Goal: Complete application form: Complete application form

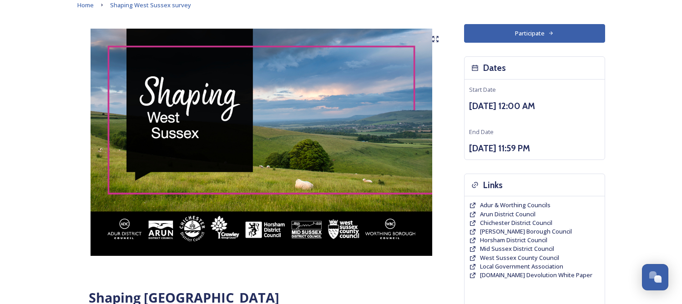
scroll to position [46, 0]
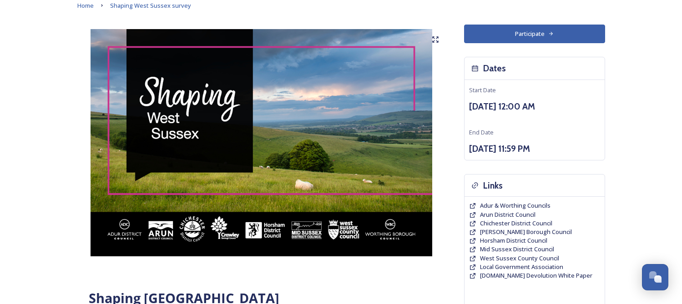
click at [531, 37] on button "Participate" at bounding box center [534, 34] width 141 height 19
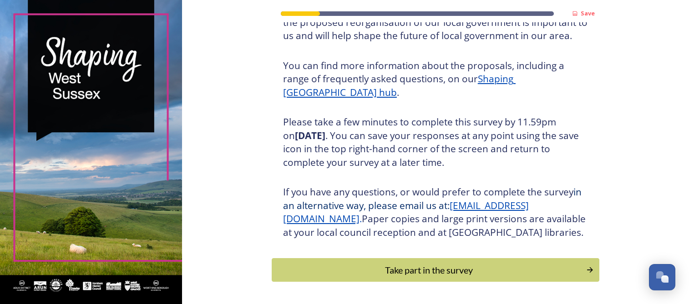
scroll to position [133, 0]
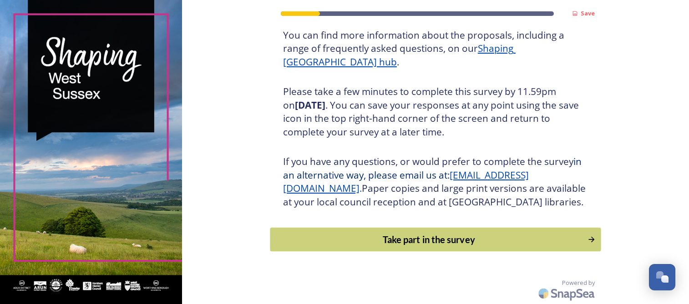
click at [414, 235] on div "Take part in the survey" at bounding box center [429, 240] width 308 height 14
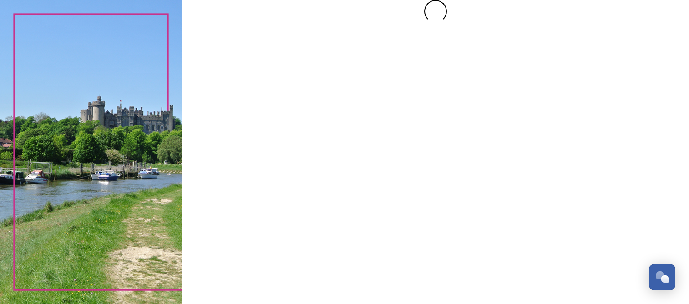
scroll to position [0, 0]
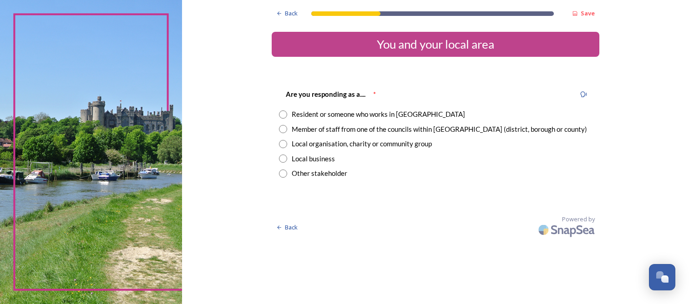
click at [301, 146] on div "Local organisation, charity or community group" at bounding box center [362, 144] width 140 height 10
radio input "true"
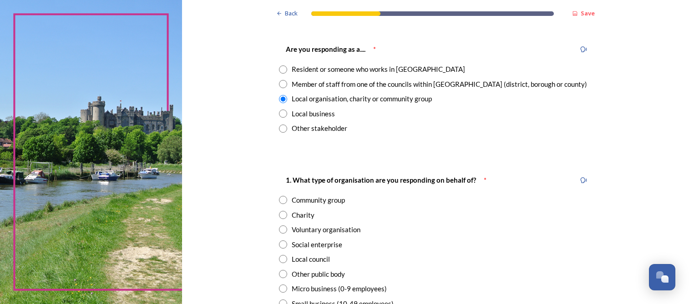
scroll to position [46, 0]
click at [298, 217] on div "Charity" at bounding box center [303, 215] width 23 height 10
radio input "true"
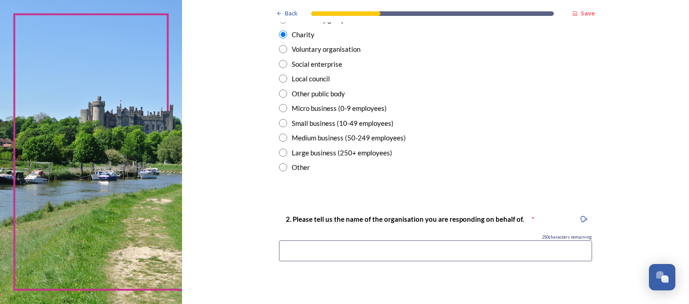
scroll to position [228, 0]
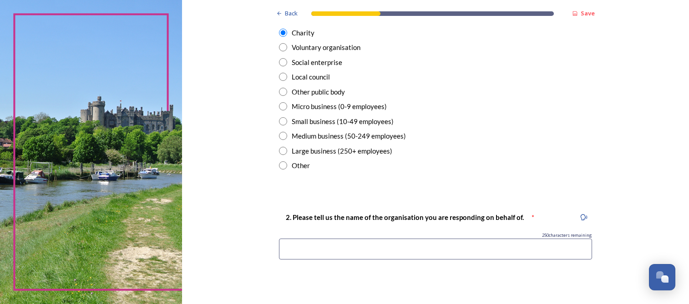
click at [382, 242] on input at bounding box center [435, 249] width 313 height 21
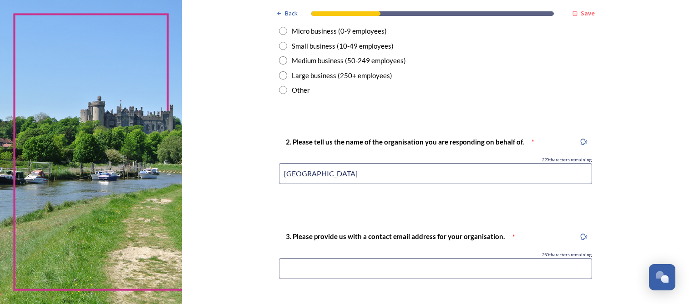
scroll to position [319, 0]
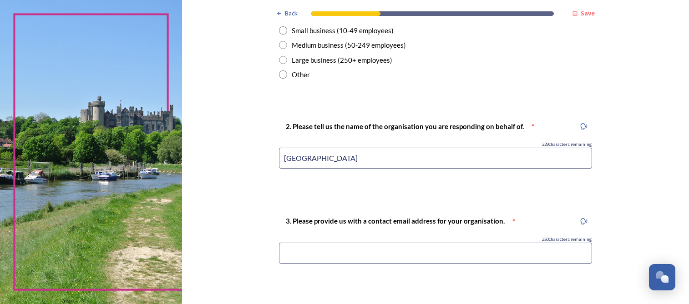
type input "[GEOGRAPHIC_DATA]"
click at [374, 251] on input at bounding box center [435, 253] width 313 height 21
type input "[PERSON_NAME][EMAIL_ADDRESS][DOMAIN_NAME]"
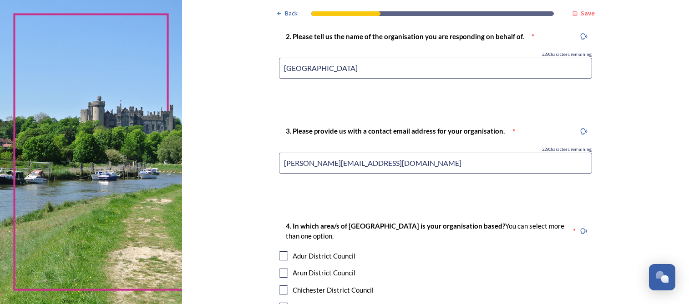
scroll to position [455, 0]
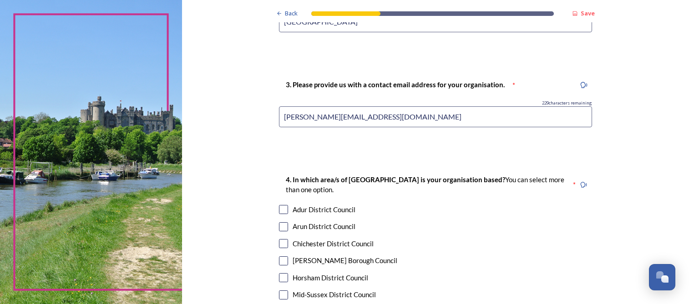
click at [301, 246] on div "Chichester District Council" at bounding box center [333, 244] width 81 height 10
checkbox input "true"
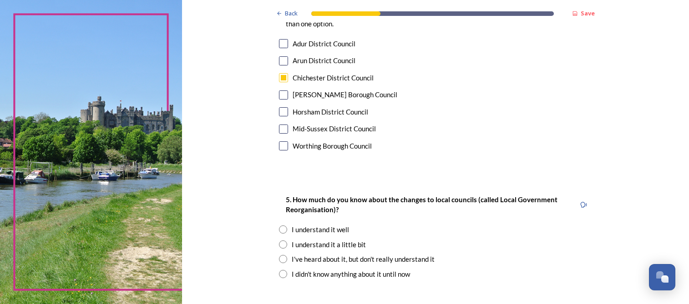
scroll to position [637, 0]
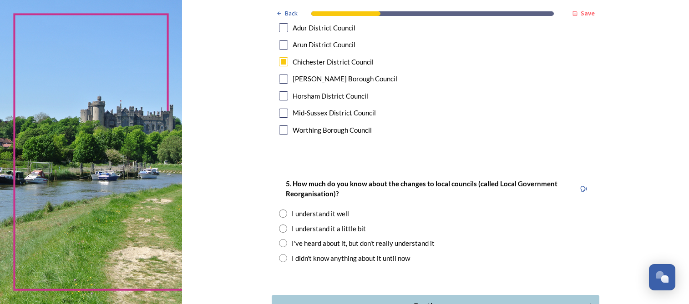
click at [335, 212] on div "I understand it well" at bounding box center [320, 214] width 57 height 10
radio input "true"
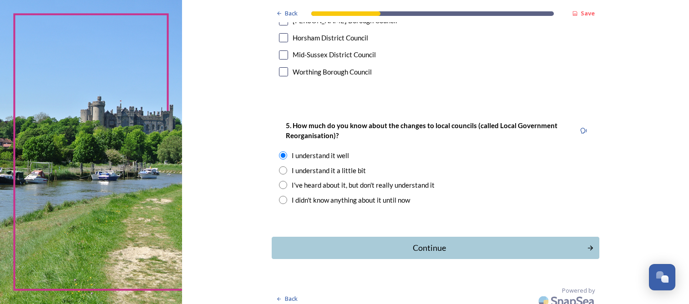
scroll to position [703, 0]
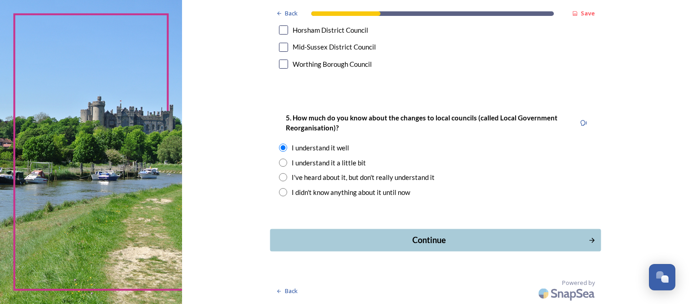
click at [447, 238] on div "Continue" at bounding box center [429, 240] width 308 height 12
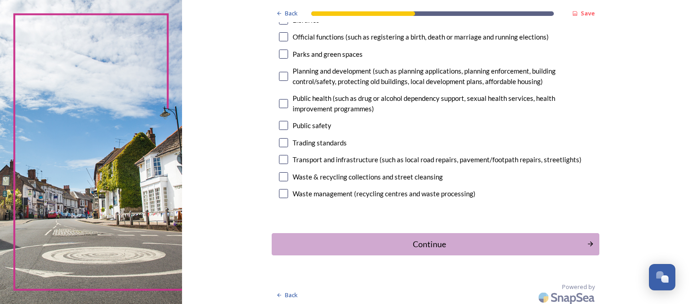
scroll to position [297, 0]
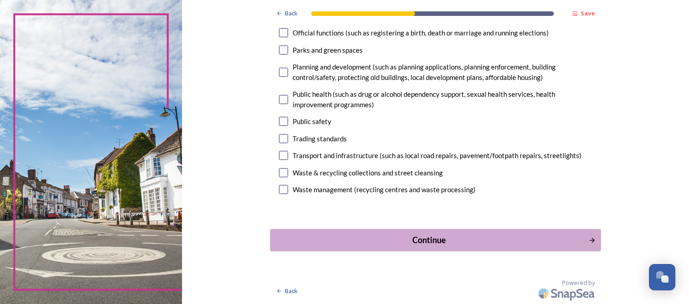
click at [438, 239] on div "Continue" at bounding box center [429, 240] width 308 height 12
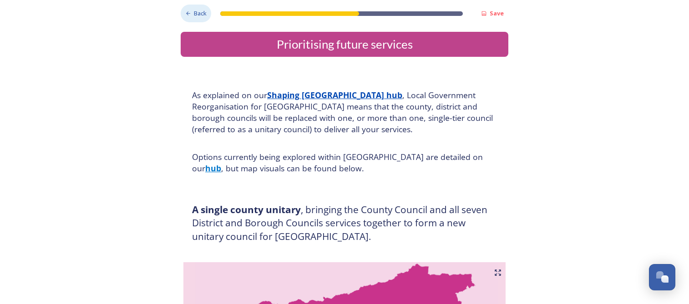
click at [198, 14] on span "Back" at bounding box center [200, 13] width 13 height 9
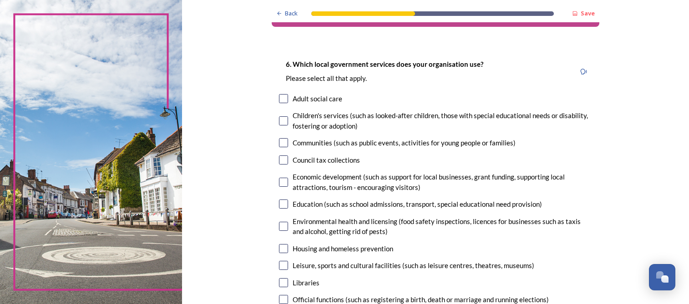
scroll to position [46, 0]
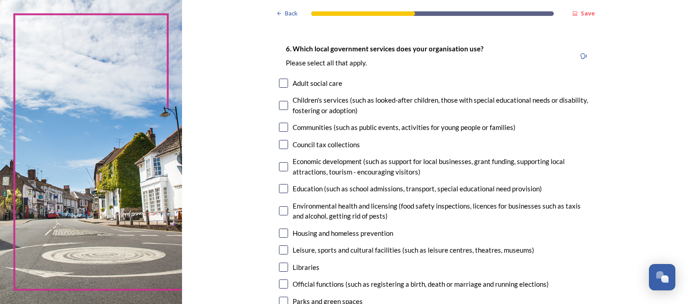
click at [282, 85] on input "checkbox" at bounding box center [283, 83] width 9 height 9
checkbox input "true"
click at [279, 129] on input "checkbox" at bounding box center [283, 127] width 9 height 9
checkbox input "true"
click at [281, 167] on input "checkbox" at bounding box center [283, 166] width 9 height 9
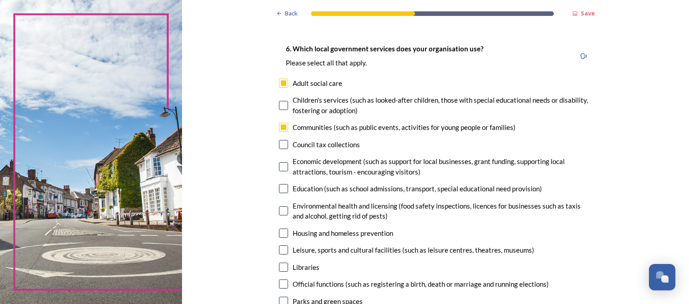
checkbox input "true"
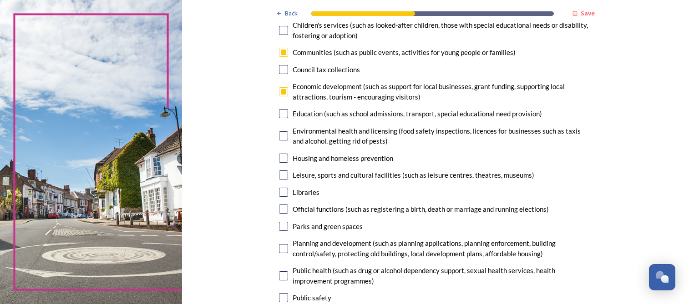
scroll to position [137, 0]
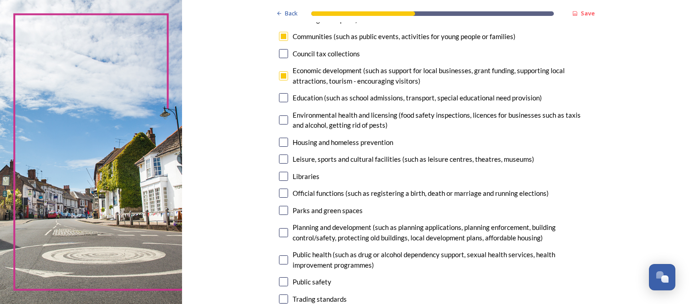
click at [281, 120] on input "checkbox" at bounding box center [283, 120] width 9 height 9
checkbox input "true"
click at [282, 159] on input "checkbox" at bounding box center [283, 159] width 9 height 9
checkbox input "true"
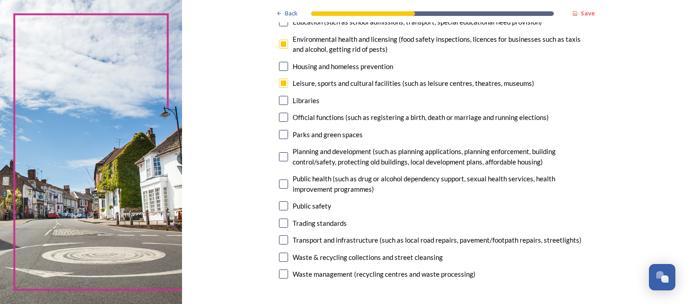
scroll to position [228, 0]
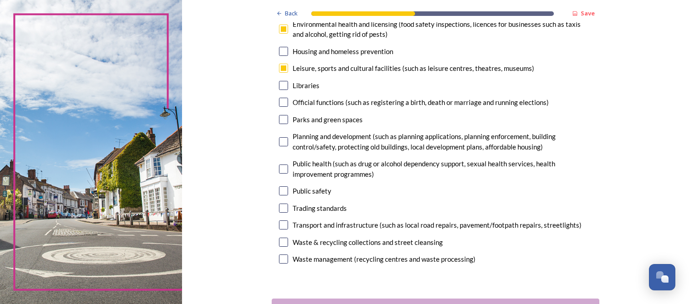
click at [279, 142] on input "checkbox" at bounding box center [283, 141] width 9 height 9
checkbox input "true"
click at [279, 168] on input "checkbox" at bounding box center [283, 169] width 9 height 9
checkbox input "true"
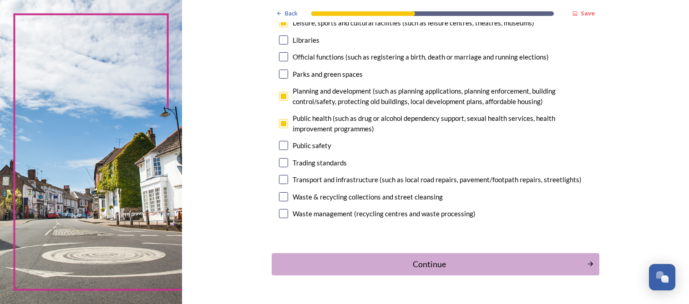
click at [281, 194] on input "checkbox" at bounding box center [283, 196] width 9 height 9
checkbox input "true"
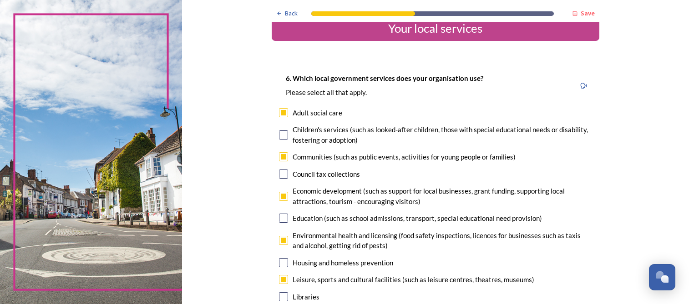
scroll to position [0, 0]
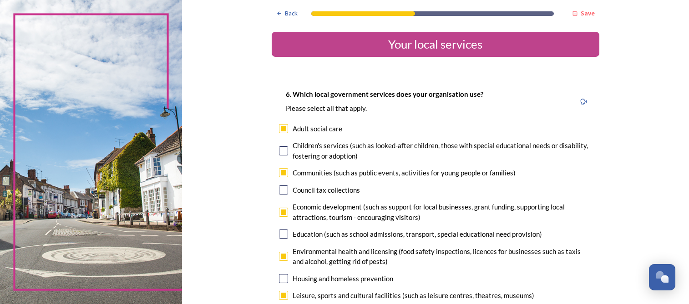
click at [281, 127] on input "checkbox" at bounding box center [283, 128] width 9 height 9
checkbox input "false"
drag, startPoint x: 278, startPoint y: 171, endPoint x: 279, endPoint y: 190, distance: 19.6
click at [278, 190] on div "6. Which local government services does your organisation use? Please select al…" at bounding box center [436, 292] width 328 height 424
click at [279, 176] on input "checkbox" at bounding box center [283, 172] width 9 height 9
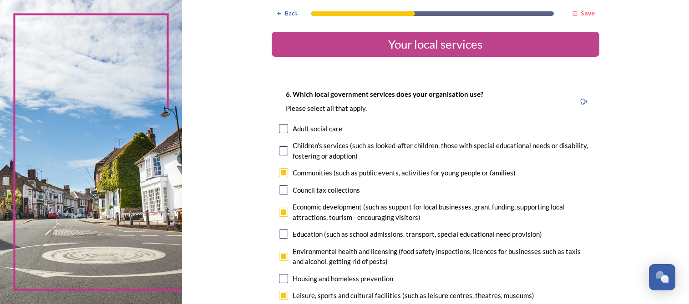
checkbox input "false"
click at [281, 212] on input "checkbox" at bounding box center [283, 212] width 9 height 9
checkbox input "false"
click at [279, 254] on input "checkbox" at bounding box center [283, 256] width 9 height 9
checkbox input "false"
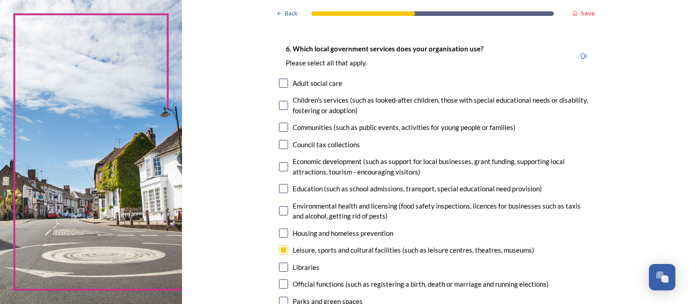
scroll to position [91, 0]
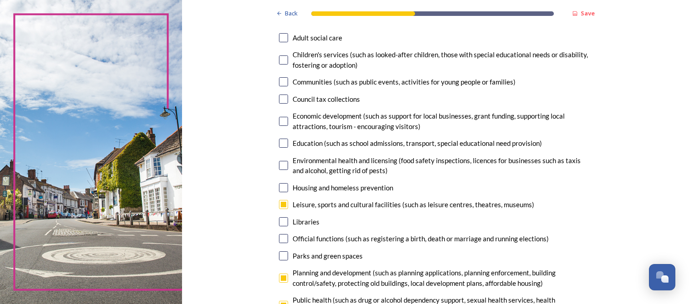
click at [280, 204] on input "checkbox" at bounding box center [283, 204] width 9 height 9
checkbox input "false"
click at [281, 276] on input "checkbox" at bounding box center [283, 278] width 9 height 9
checkbox input "false"
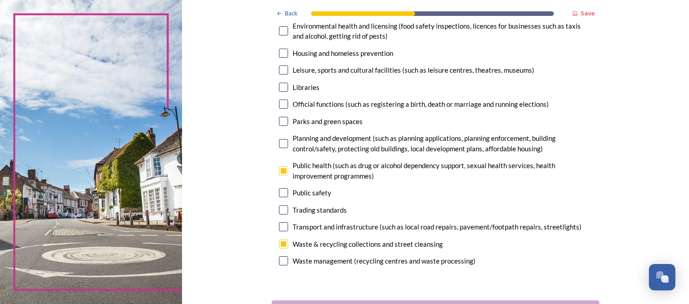
scroll to position [228, 0]
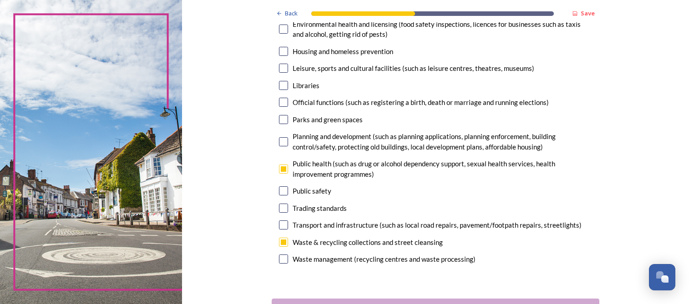
click at [283, 172] on input "checkbox" at bounding box center [283, 169] width 9 height 9
checkbox input "false"
click at [283, 243] on input "checkbox" at bounding box center [283, 242] width 9 height 9
checkbox input "false"
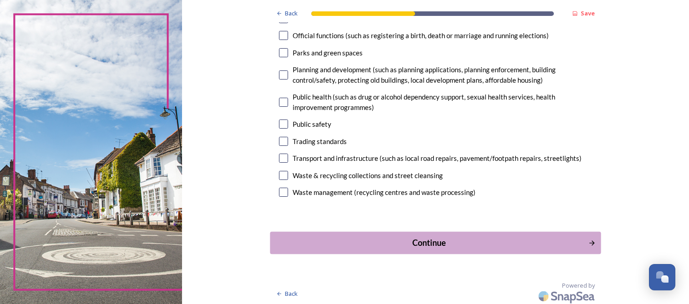
scroll to position [297, 0]
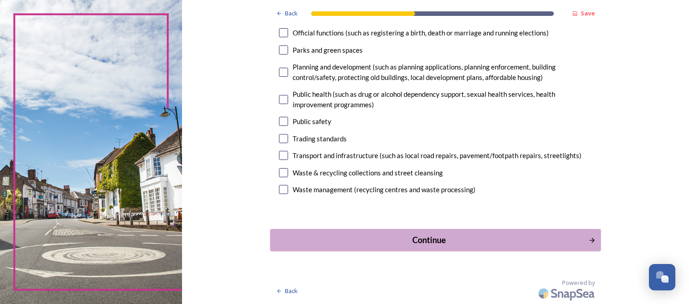
click at [374, 235] on div "Continue" at bounding box center [429, 240] width 308 height 12
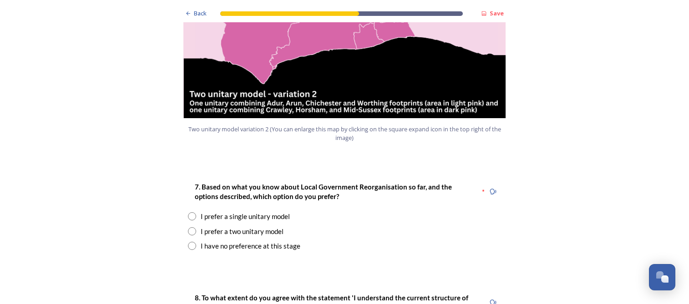
scroll to position [1092, 0]
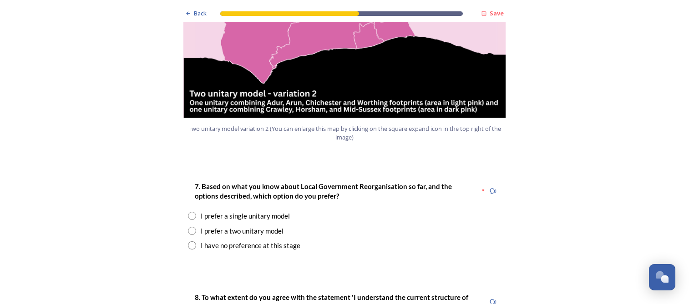
click at [260, 226] on div "I prefer a two unitary model" at bounding box center [242, 231] width 83 height 10
radio input "true"
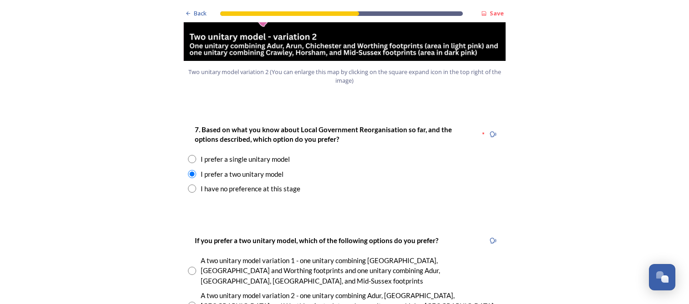
scroll to position [1183, 0]
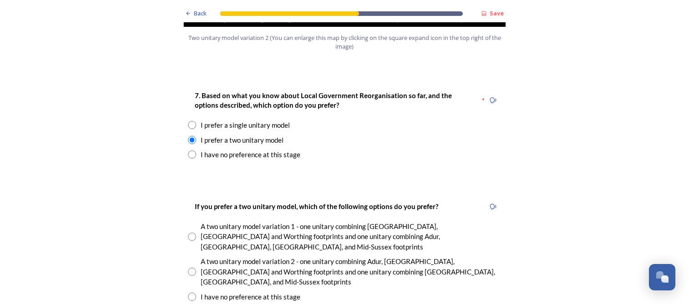
click at [242, 222] on div "A two unitary model variation 1 - one unitary combining [GEOGRAPHIC_DATA], [GEO…" at bounding box center [351, 237] width 300 height 31
radio input "true"
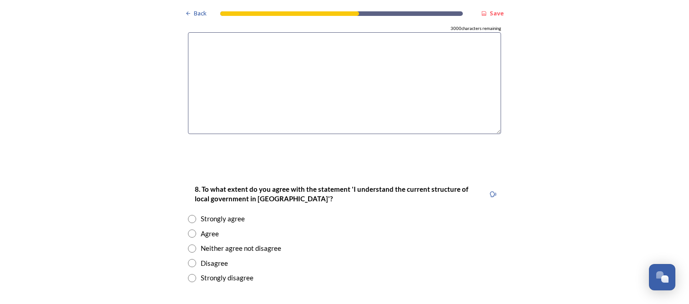
scroll to position [1547, 0]
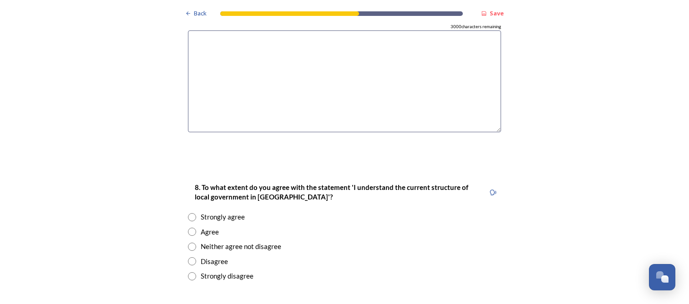
click at [215, 212] on div "Strongly agree" at bounding box center [223, 217] width 44 height 10
radio input "true"
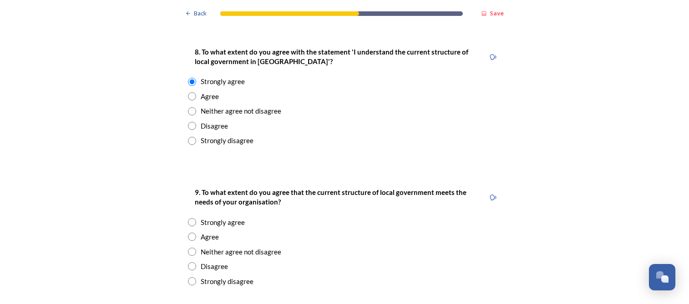
scroll to position [1684, 0]
click at [209, 231] on div "Agree" at bounding box center [210, 236] width 18 height 10
radio input "true"
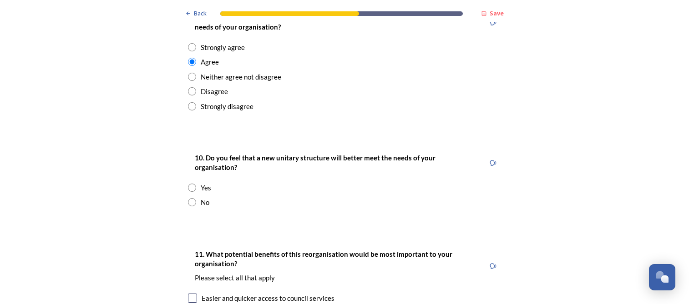
scroll to position [1866, 0]
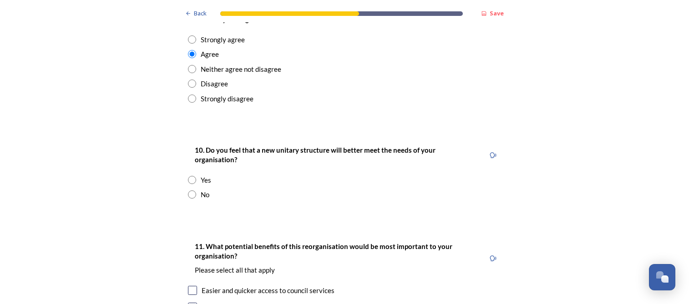
click at [201, 175] on div "Yes" at bounding box center [206, 180] width 10 height 10
radio input "true"
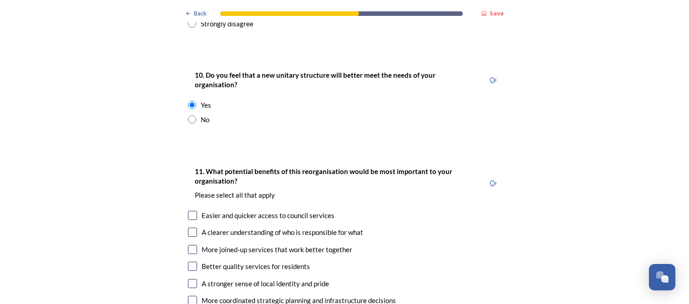
scroll to position [1957, 0]
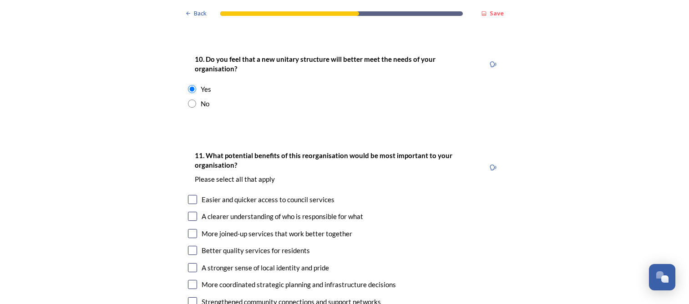
click at [205, 237] on div "11. What potential benefits of this reorganisation would be most important to y…" at bounding box center [345, 272] width 328 height 263
click at [203, 280] on div "More coordinated strategic planning and infrastructure decisions" at bounding box center [299, 285] width 194 height 10
checkbox input "true"
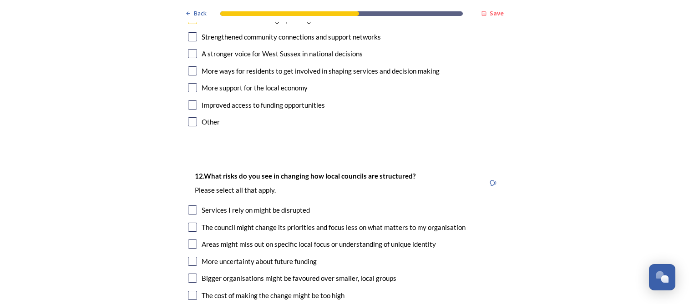
scroll to position [2230, 0]
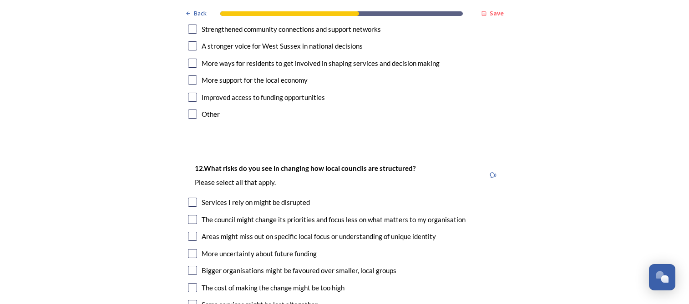
click at [247, 215] on div "The council might change its priorities and focus less on what matters to my or…" at bounding box center [334, 220] width 264 height 10
checkbox input "true"
click at [202, 232] on div "Areas might miss out on specific local focus or understanding of unique identity" at bounding box center [319, 237] width 234 height 10
checkbox input "true"
click at [190, 249] on input "checkbox" at bounding box center [192, 253] width 9 height 9
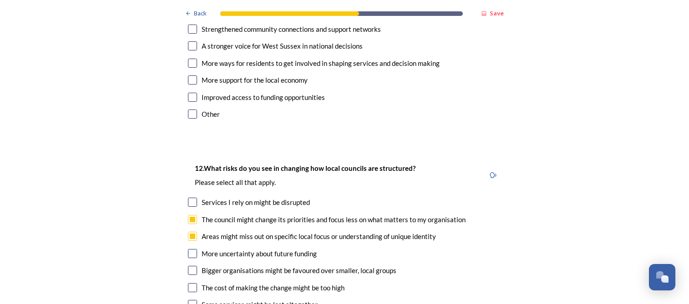
checkbox input "true"
click at [206, 300] on div "Some services might be lost altogether" at bounding box center [260, 305] width 116 height 10
checkbox input "true"
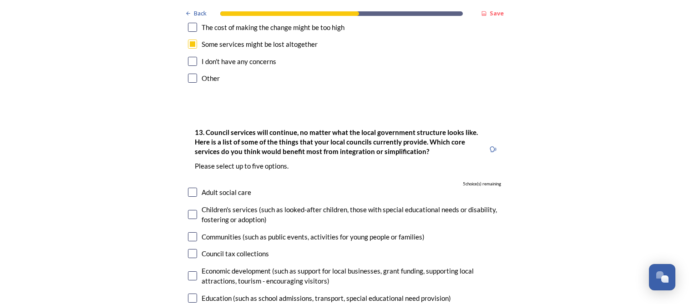
scroll to position [2503, 0]
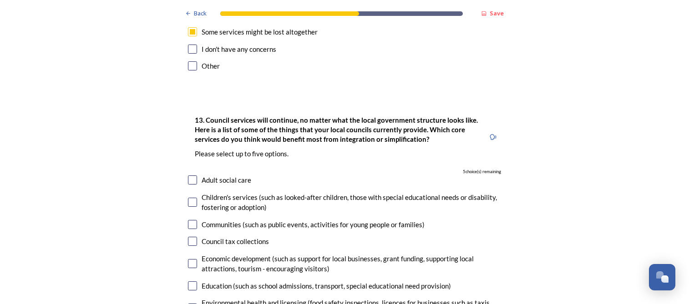
click at [194, 175] on div "Adult social care" at bounding box center [344, 180] width 313 height 10
checkbox input "true"
click at [188, 198] on input "checkbox" at bounding box center [192, 202] width 9 height 9
checkbox input "true"
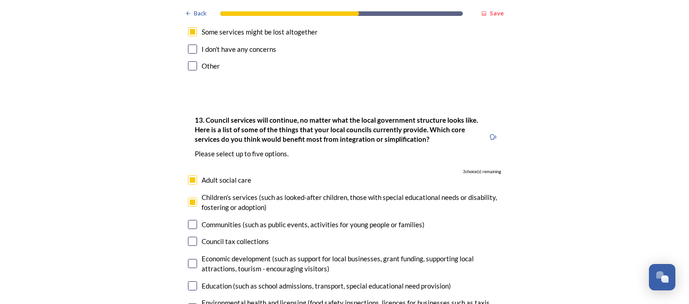
checkbox input "true"
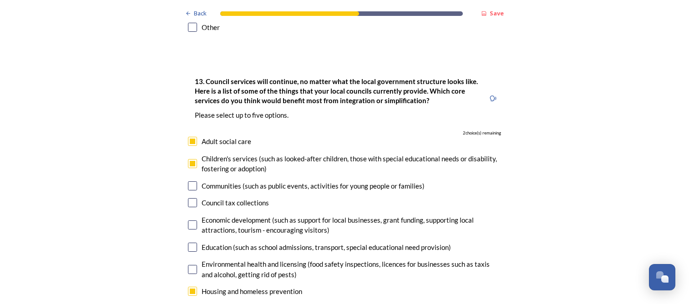
scroll to position [2594, 0]
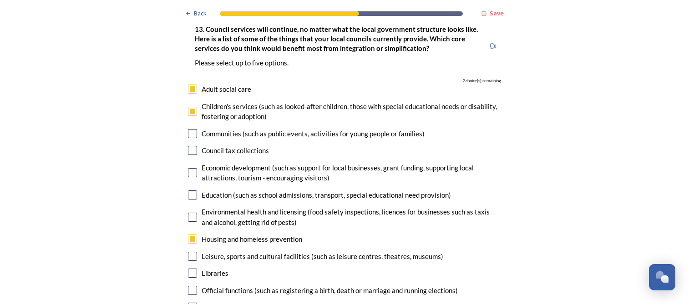
checkbox input "true"
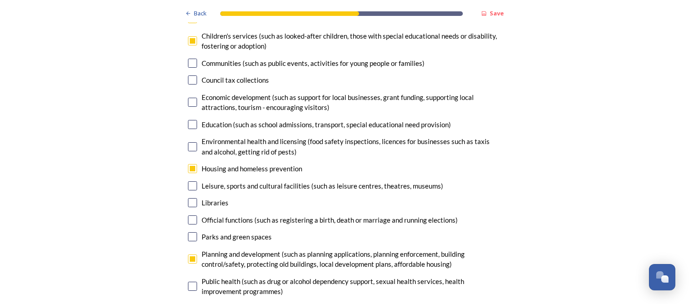
scroll to position [2685, 0]
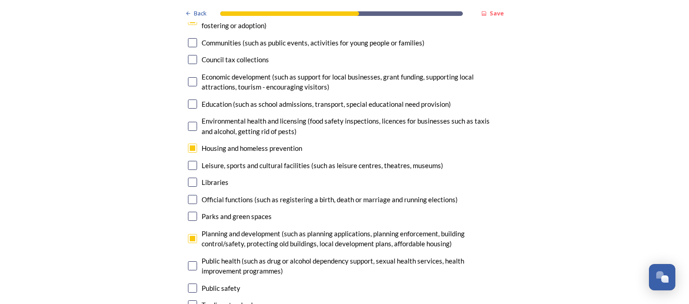
click at [192, 262] on input "checkbox" at bounding box center [192, 266] width 9 height 9
checkbox input "true"
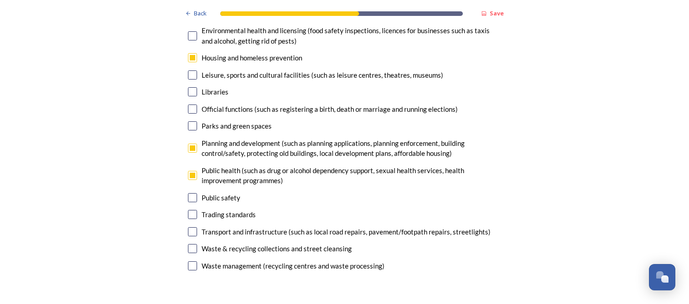
scroll to position [2776, 0]
click at [191, 227] on input "checkbox" at bounding box center [192, 231] width 9 height 9
checkbox input "false"
click at [190, 244] on input "checkbox" at bounding box center [192, 248] width 9 height 9
checkbox input "false"
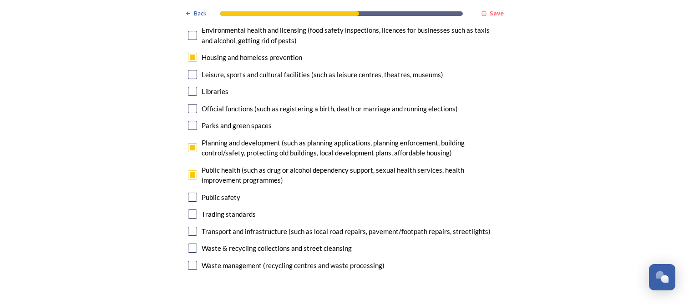
click at [192, 261] on input "checkbox" at bounding box center [192, 265] width 9 height 9
checkbox input "false"
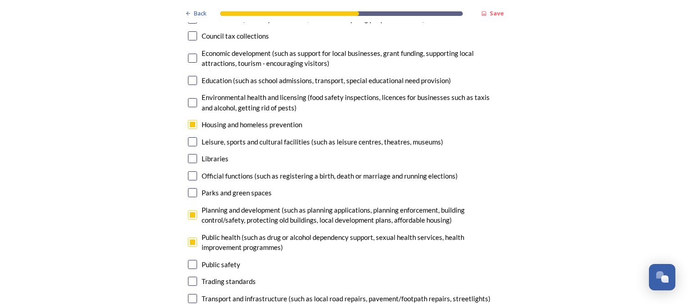
scroll to position [2730, 0]
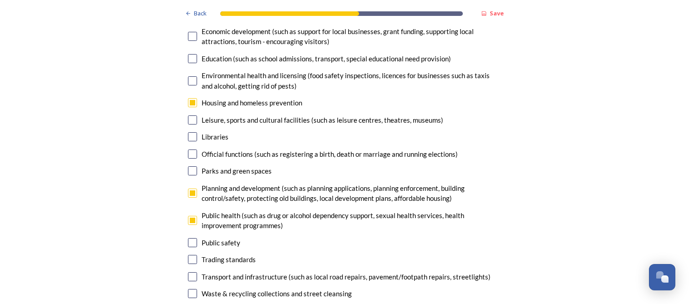
click at [189, 273] on input "checkbox" at bounding box center [192, 277] width 9 height 9
checkbox input "false"
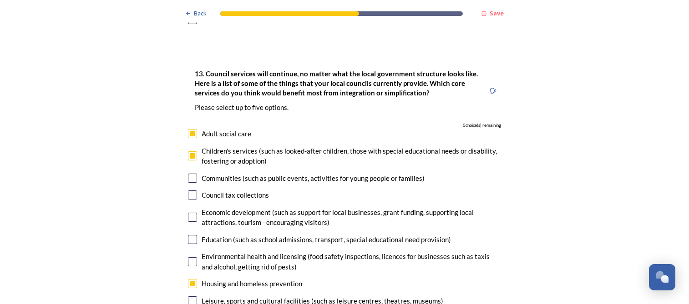
scroll to position [2548, 0]
click at [191, 130] on input "checkbox" at bounding box center [192, 134] width 9 height 9
checkbox input "false"
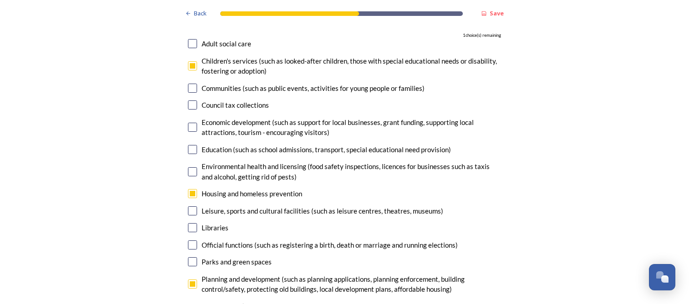
scroll to position [2776, 0]
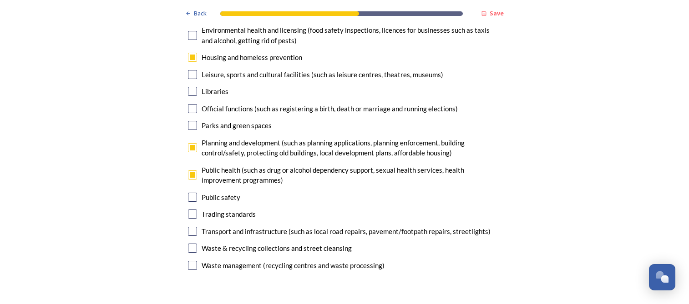
click at [190, 227] on input "checkbox" at bounding box center [192, 231] width 9 height 9
checkbox input "true"
click at [192, 244] on input "checkbox" at bounding box center [192, 248] width 9 height 9
checkbox input "false"
click at [189, 261] on input "checkbox" at bounding box center [192, 265] width 9 height 9
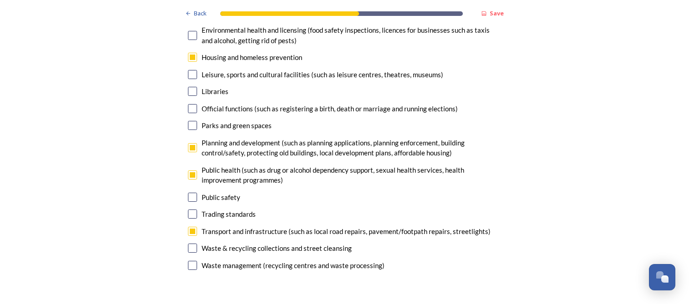
checkbox input "false"
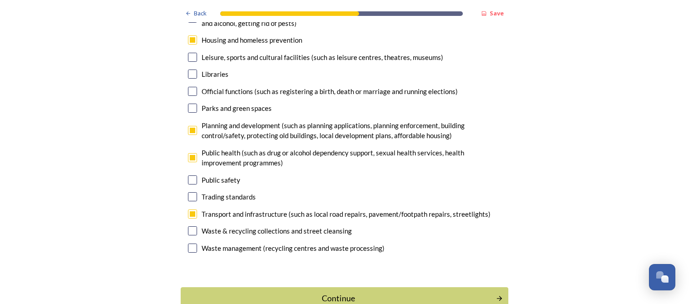
scroll to position [2794, 0]
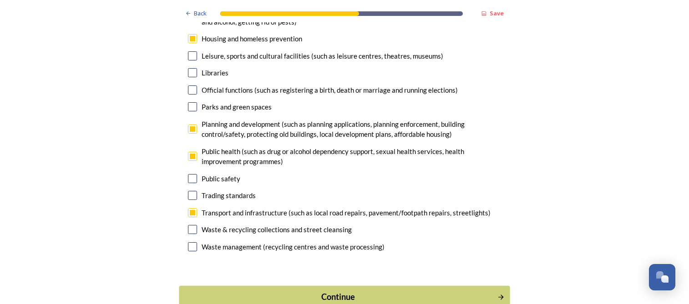
click at [303, 291] on div "Continue" at bounding box center [338, 297] width 308 height 12
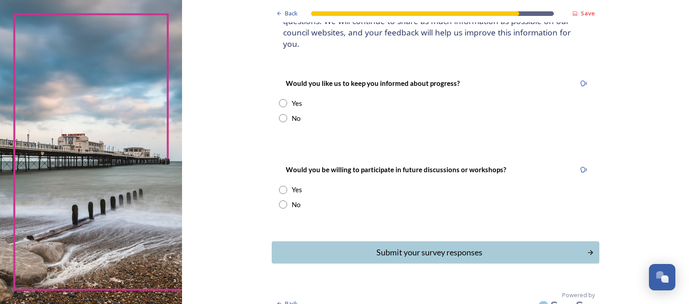
scroll to position [98, 0]
click at [276, 294] on div "Back" at bounding box center [287, 303] width 30 height 18
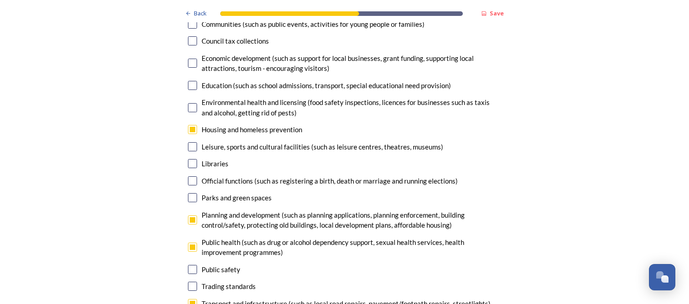
scroll to position [2794, 0]
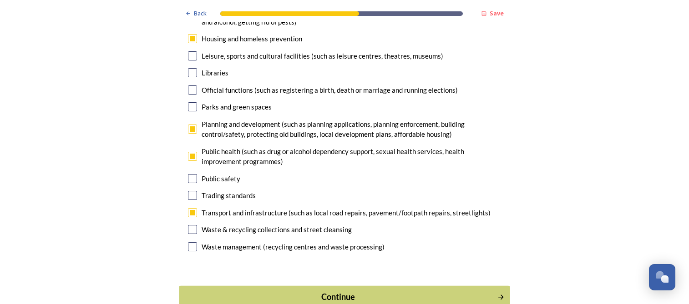
click at [399, 291] on div "Continue" at bounding box center [338, 297] width 308 height 12
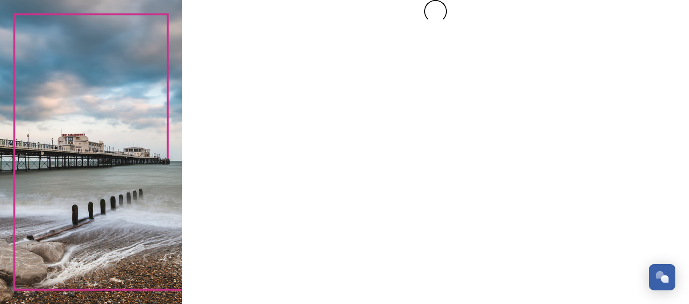
scroll to position [0, 0]
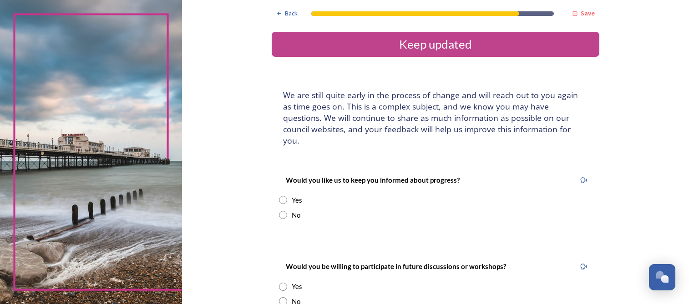
click at [279, 196] on input "radio" at bounding box center [283, 200] width 8 height 8
radio input "true"
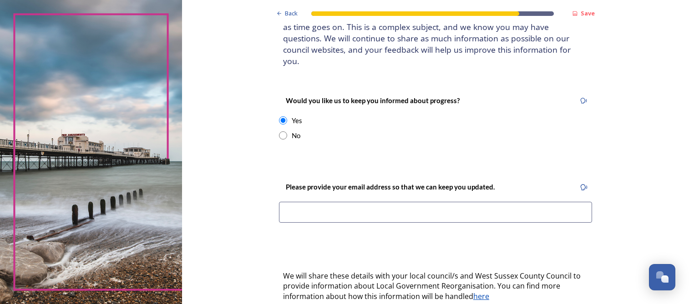
scroll to position [137, 0]
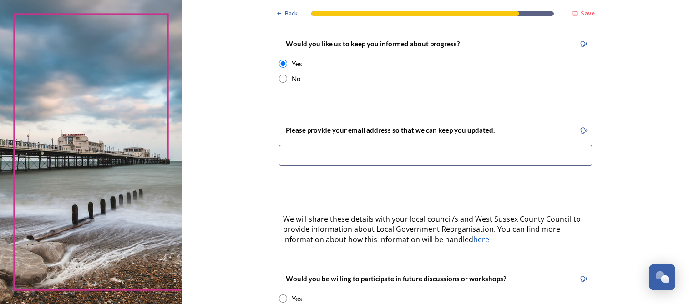
click at [312, 152] on input at bounding box center [435, 155] width 313 height 21
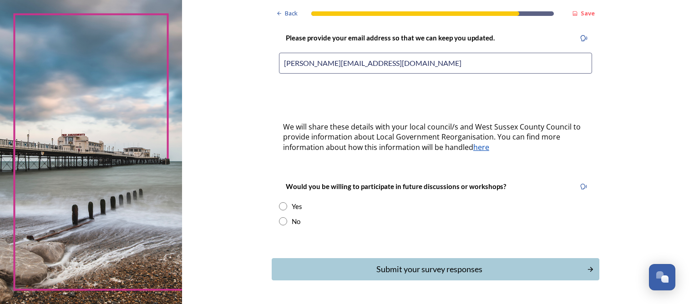
scroll to position [247, 0]
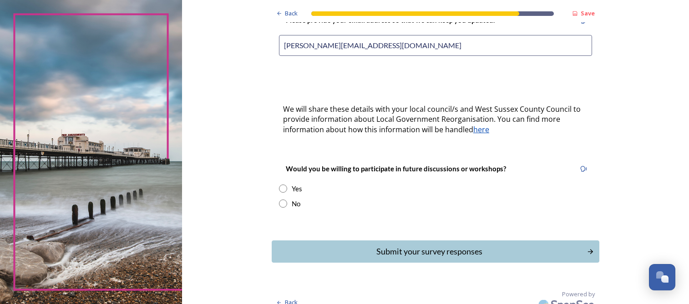
type input "[PERSON_NAME][EMAIL_ADDRESS][DOMAIN_NAME]"
click at [292, 184] on div "Yes" at bounding box center [297, 189] width 10 height 10
radio input "true"
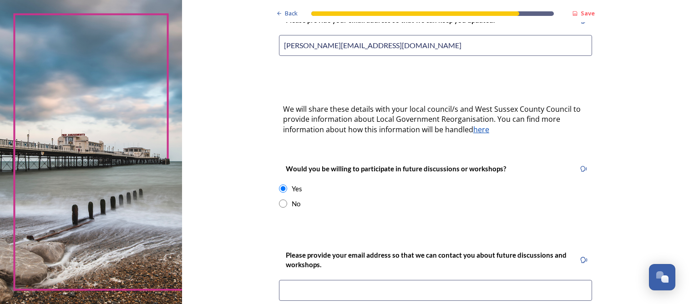
drag, startPoint x: 376, startPoint y: 36, endPoint x: 234, endPoint y: 36, distance: 142.4
click at [234, 36] on div "Back Save Keep updated We are still quite early in the process of change and wi…" at bounding box center [435, 113] width 507 height 721
click at [304, 280] on input at bounding box center [435, 290] width 313 height 21
paste input "[PERSON_NAME][EMAIL_ADDRESS][DOMAIN_NAME]"
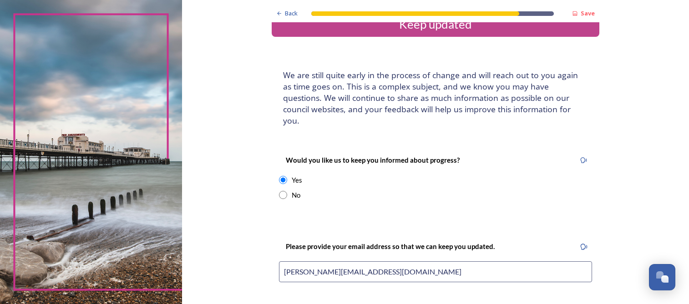
scroll to position [19, 0]
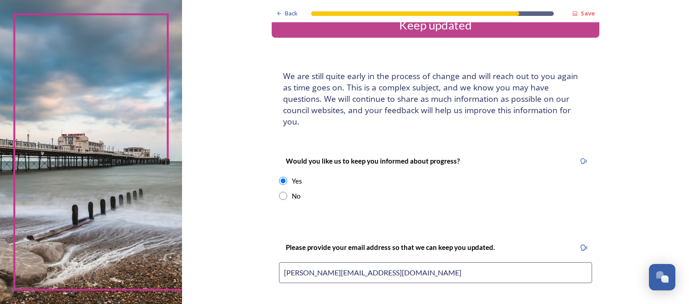
type input "[PERSON_NAME][EMAIL_ADDRESS][DOMAIN_NAME]"
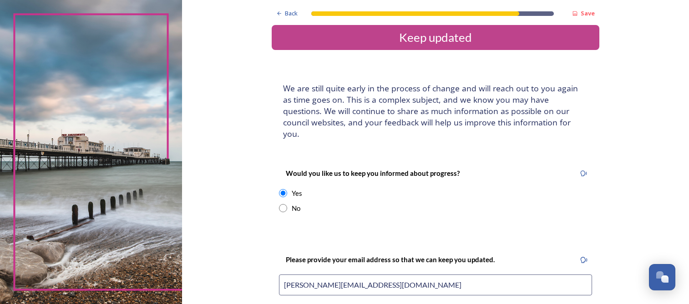
scroll to position [0, 0]
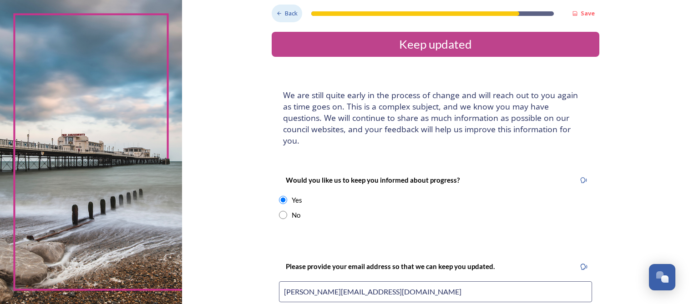
click at [289, 15] on span "Back" at bounding box center [291, 13] width 13 height 9
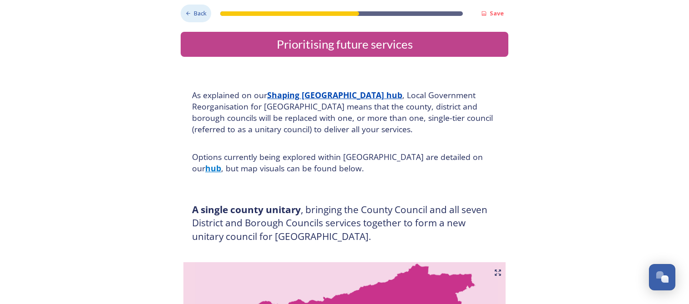
click at [200, 13] on span "Back" at bounding box center [200, 13] width 13 height 9
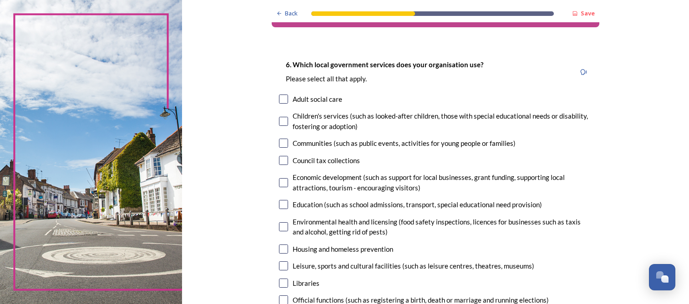
scroll to position [46, 0]
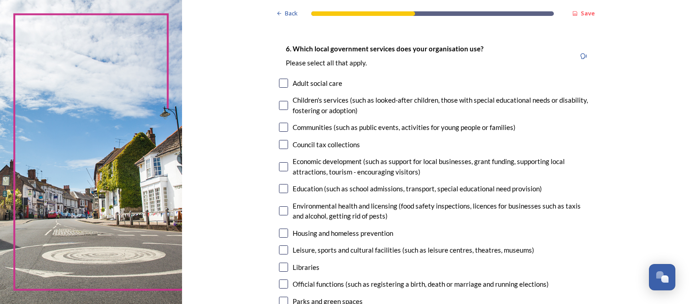
click at [279, 84] on input "checkbox" at bounding box center [283, 83] width 9 height 9
checkbox input "false"
click at [282, 126] on input "checkbox" at bounding box center [283, 127] width 9 height 9
checkbox input "true"
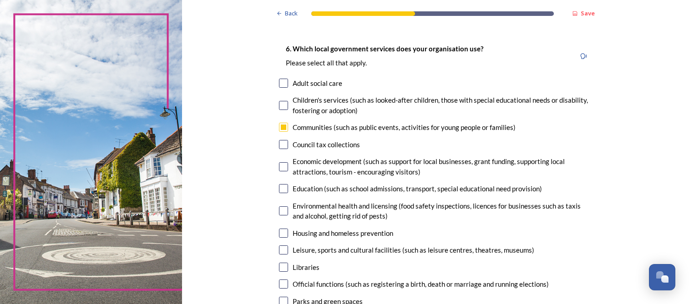
scroll to position [91, 0]
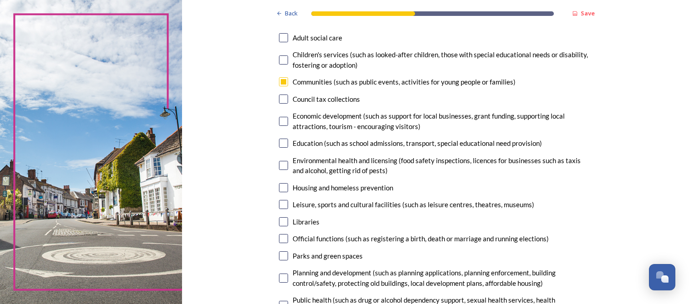
click at [280, 123] on input "checkbox" at bounding box center [283, 121] width 9 height 9
checkbox input "true"
click at [279, 165] on input "checkbox" at bounding box center [283, 165] width 9 height 9
checkbox input "true"
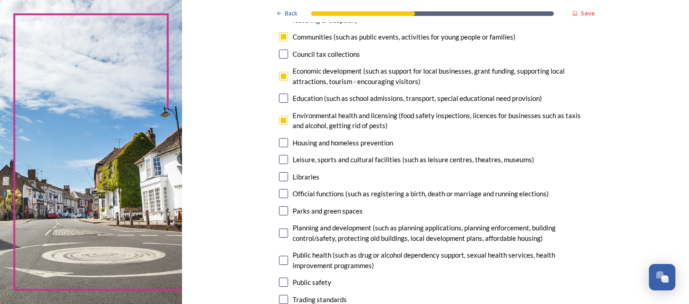
scroll to position [137, 0]
click at [282, 161] on input "checkbox" at bounding box center [283, 159] width 9 height 9
checkbox input "true"
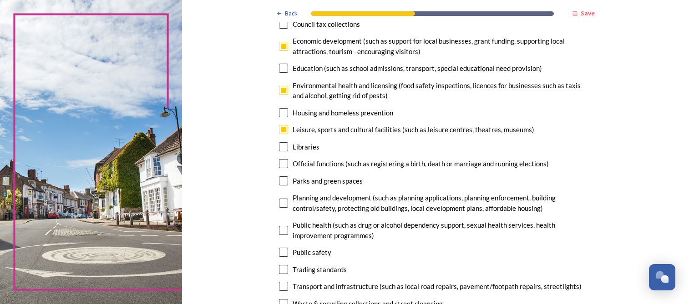
scroll to position [182, 0]
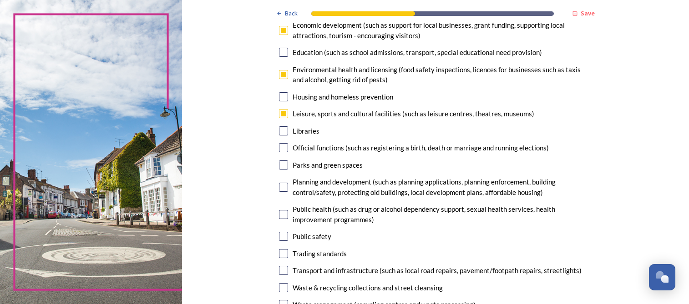
click at [283, 184] on input "checkbox" at bounding box center [283, 187] width 9 height 9
checkbox input "true"
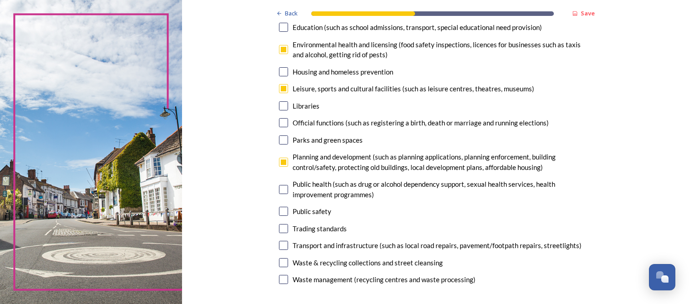
scroll to position [228, 0]
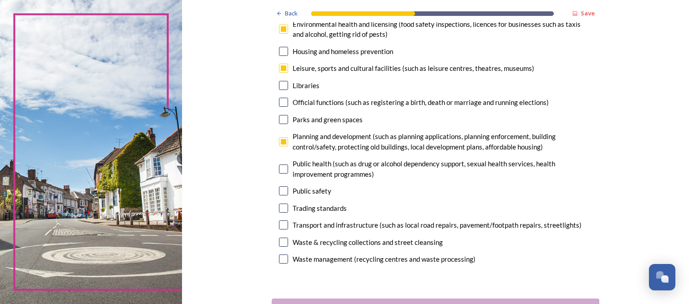
click at [283, 239] on input "checkbox" at bounding box center [283, 242] width 9 height 9
checkbox input "true"
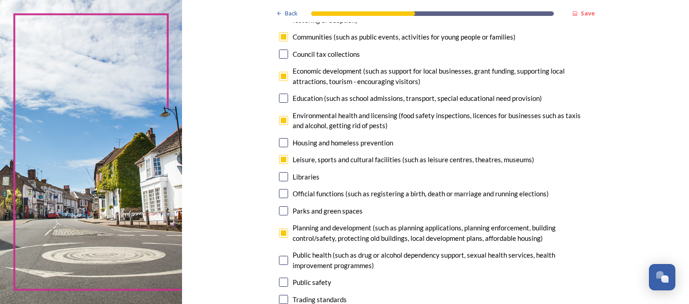
scroll to position [137, 0]
click at [279, 261] on input "checkbox" at bounding box center [283, 260] width 9 height 9
checkbox input "true"
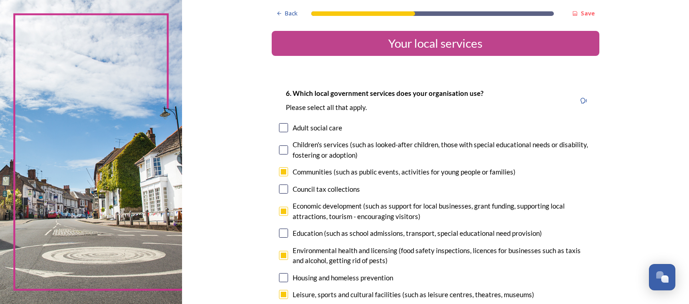
scroll to position [0, 0]
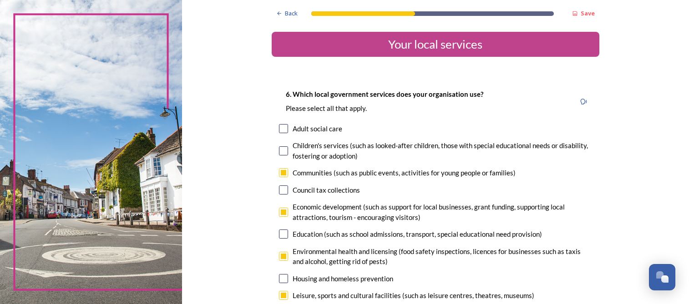
click at [279, 129] on input "checkbox" at bounding box center [283, 128] width 9 height 9
checkbox input "true"
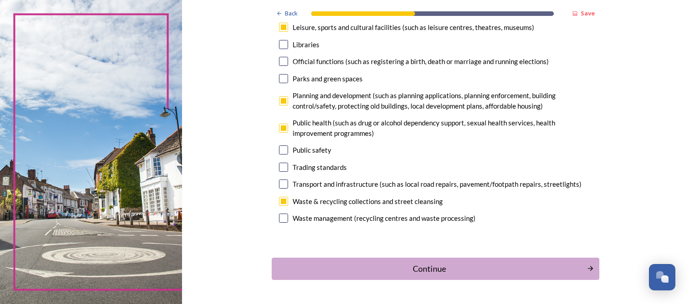
scroll to position [273, 0]
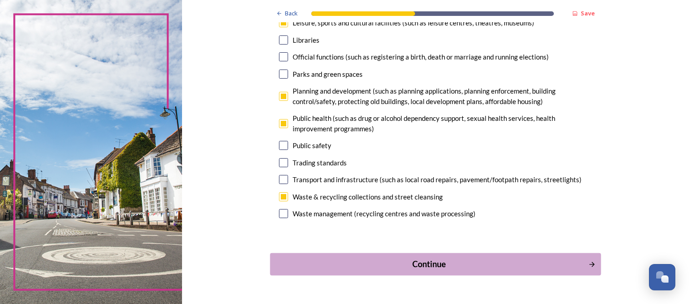
click at [442, 261] on div "Continue" at bounding box center [429, 264] width 308 height 12
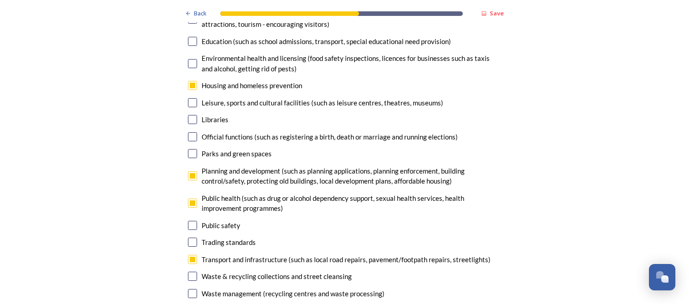
scroll to position [2794, 0]
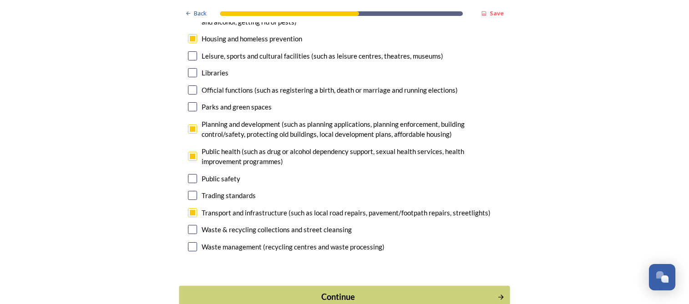
click at [401, 291] on div "Continue" at bounding box center [338, 297] width 308 height 12
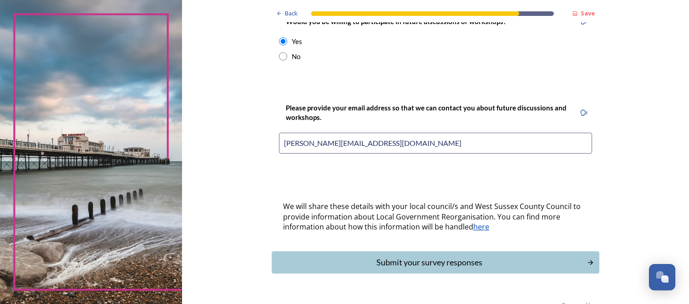
scroll to position [405, 0]
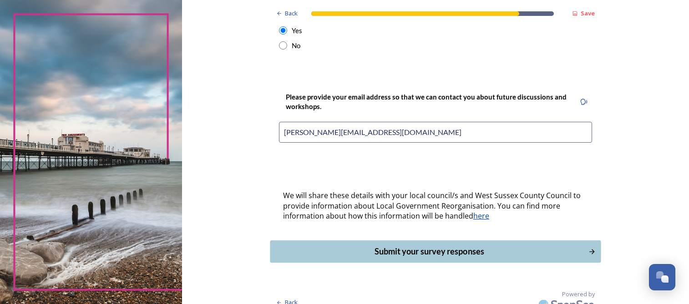
click at [404, 246] on div "Submit your survey responses" at bounding box center [429, 252] width 308 height 12
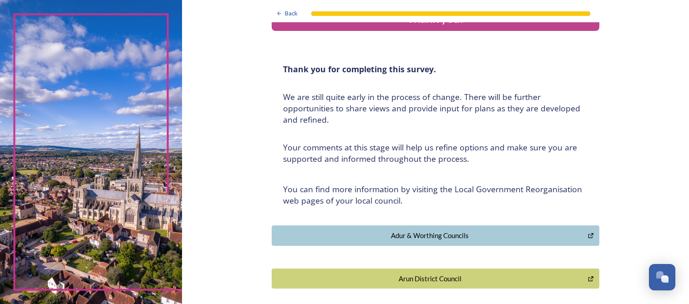
scroll to position [0, 0]
